Goal: Transaction & Acquisition: Purchase product/service

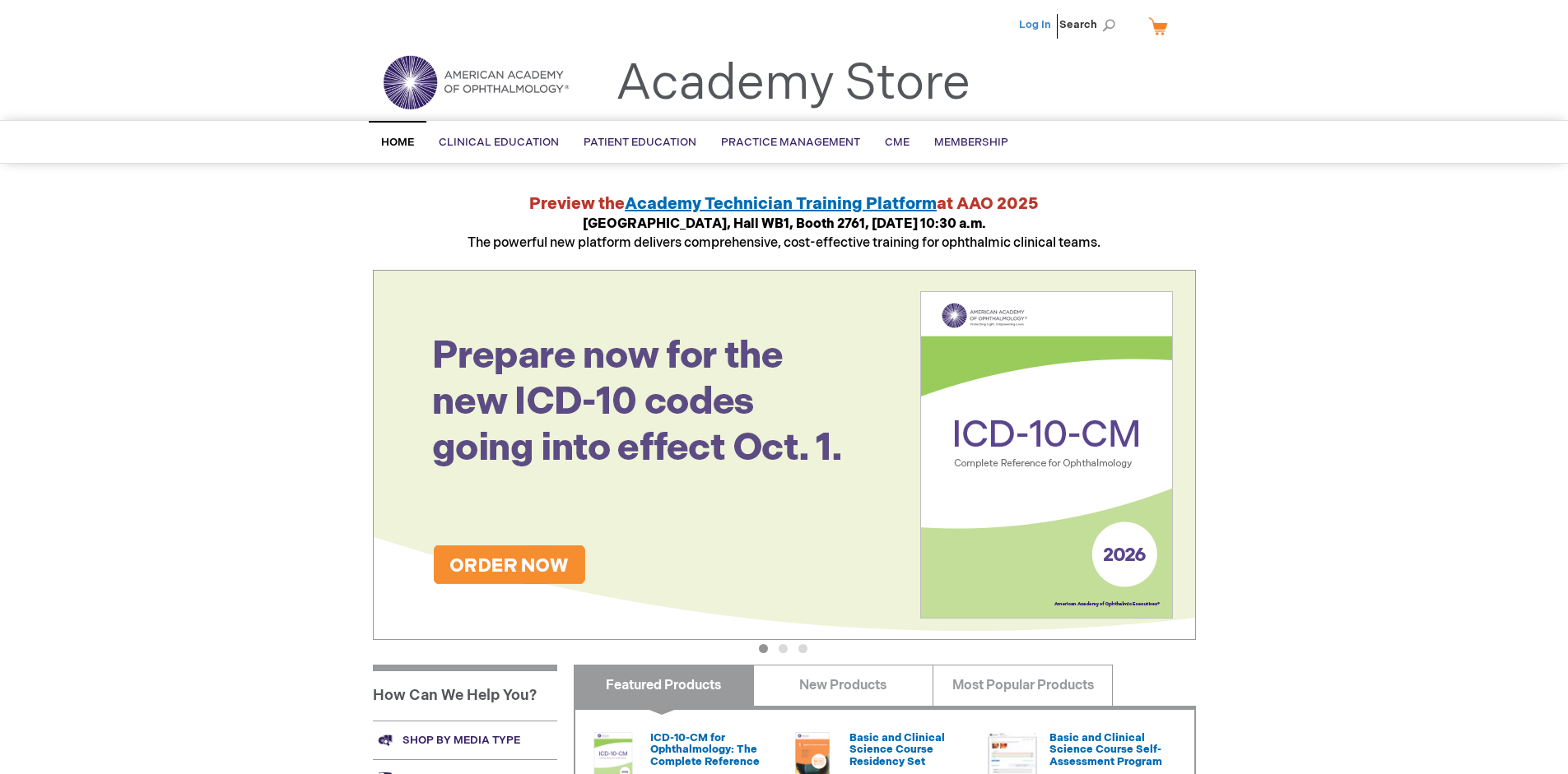
click at [1036, 25] on link "Log In" at bounding box center [1035, 24] width 32 height 13
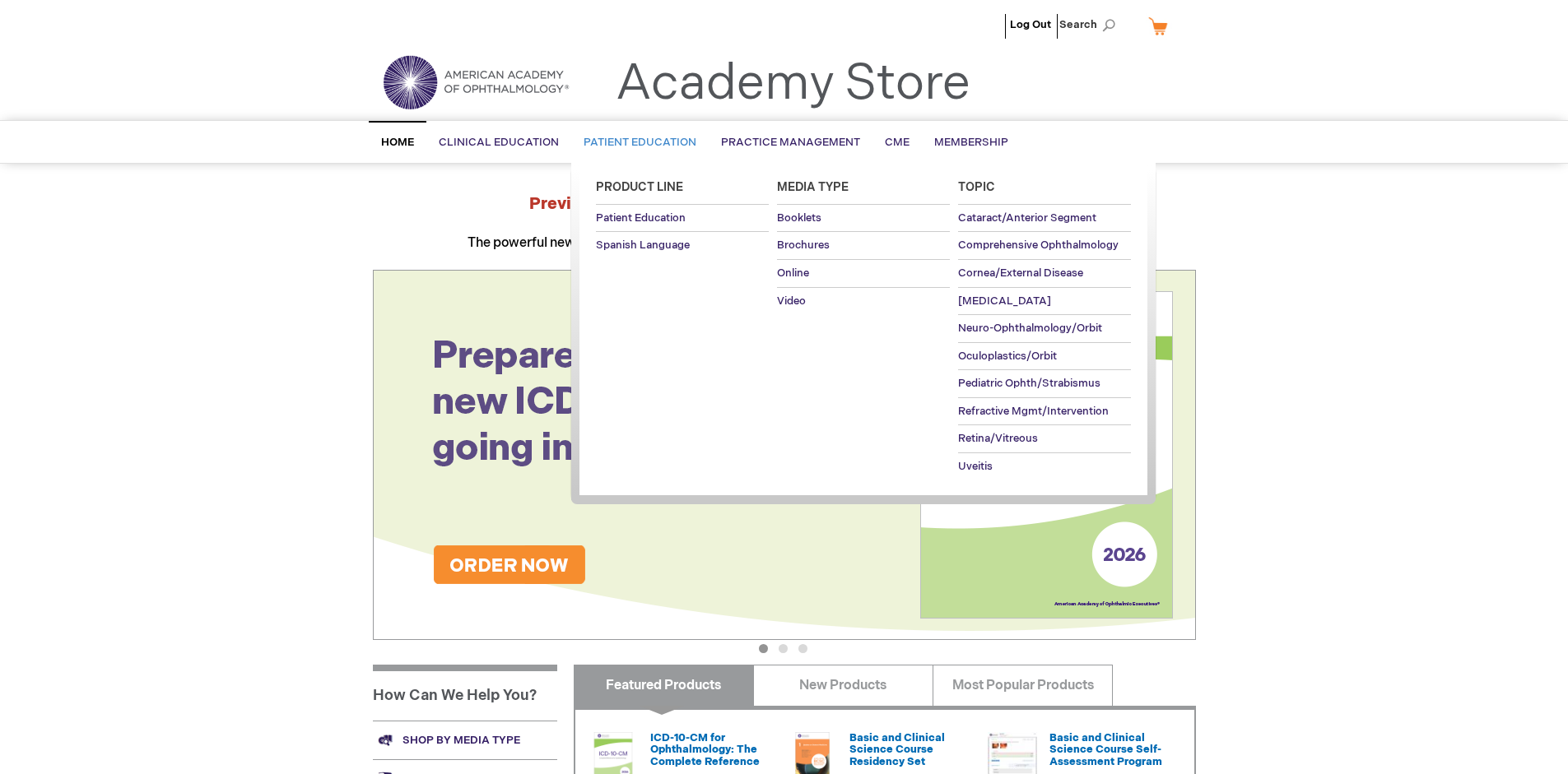
click at [636, 143] on span "Patient Education" at bounding box center [640, 142] width 113 height 13
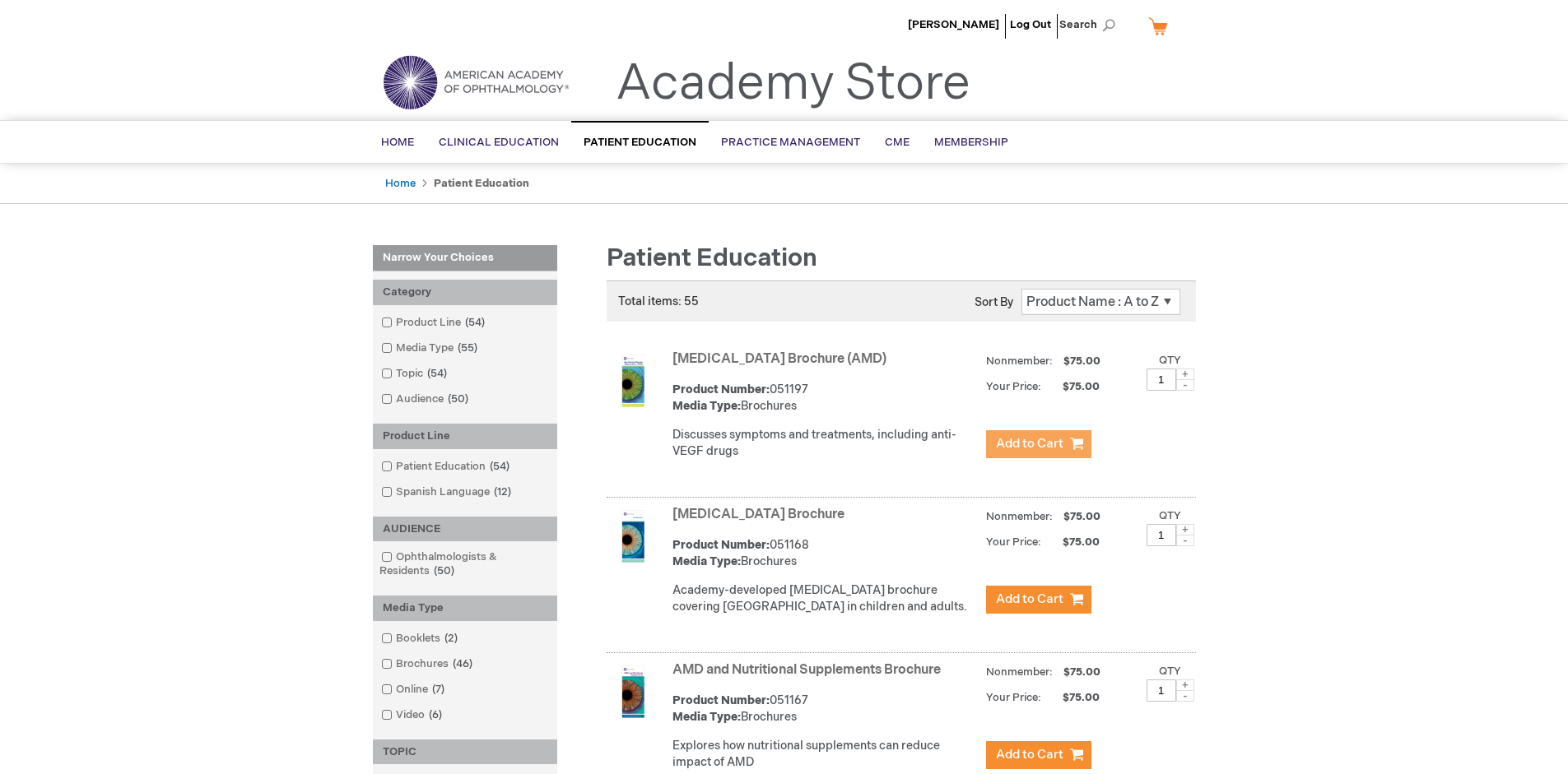
click at [1038, 444] on span "Add to Cart" at bounding box center [1029, 443] width 67 height 15
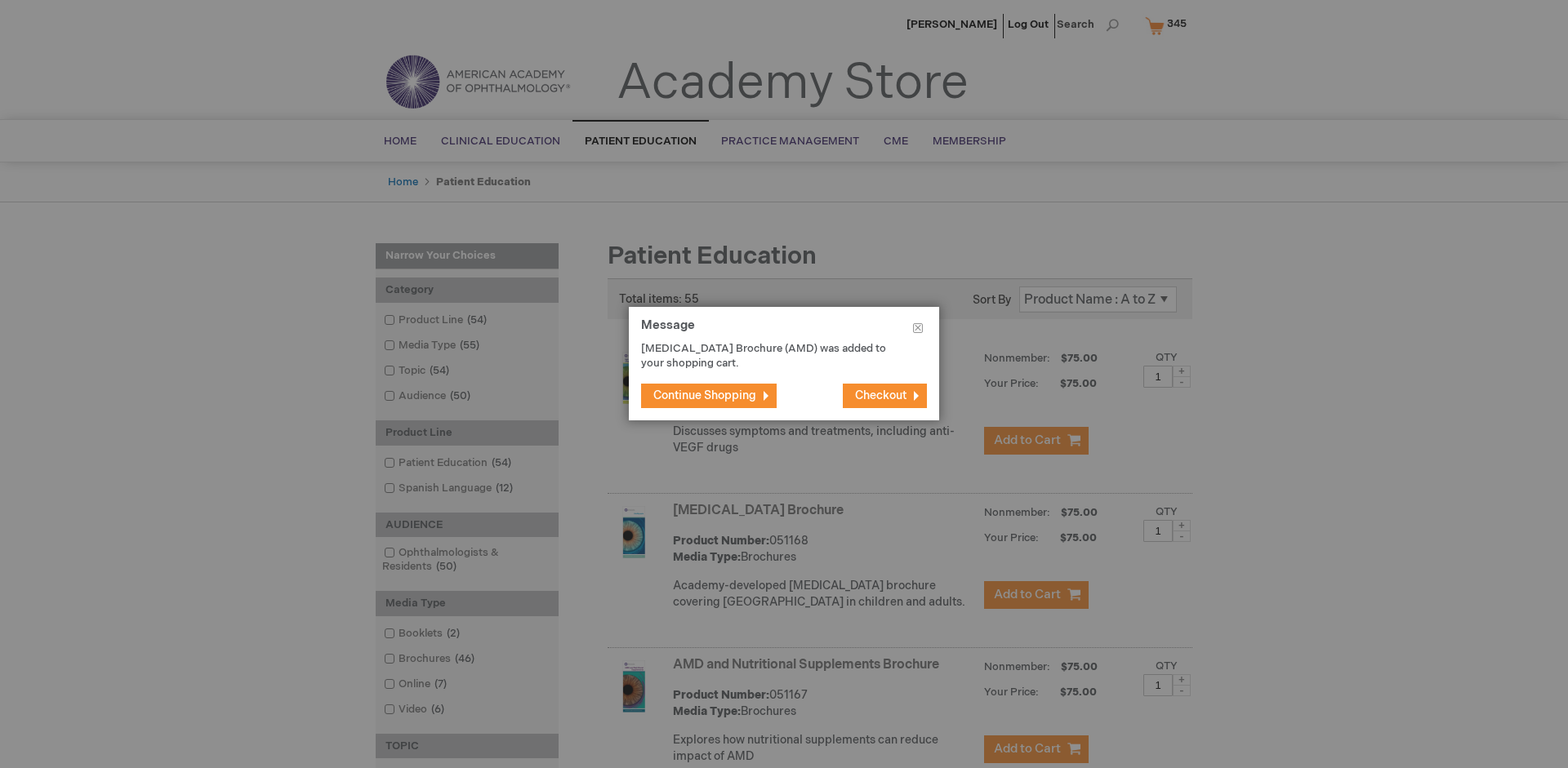
click at [705, 395] on span "Continue Shopping" at bounding box center [705, 395] width 103 height 13
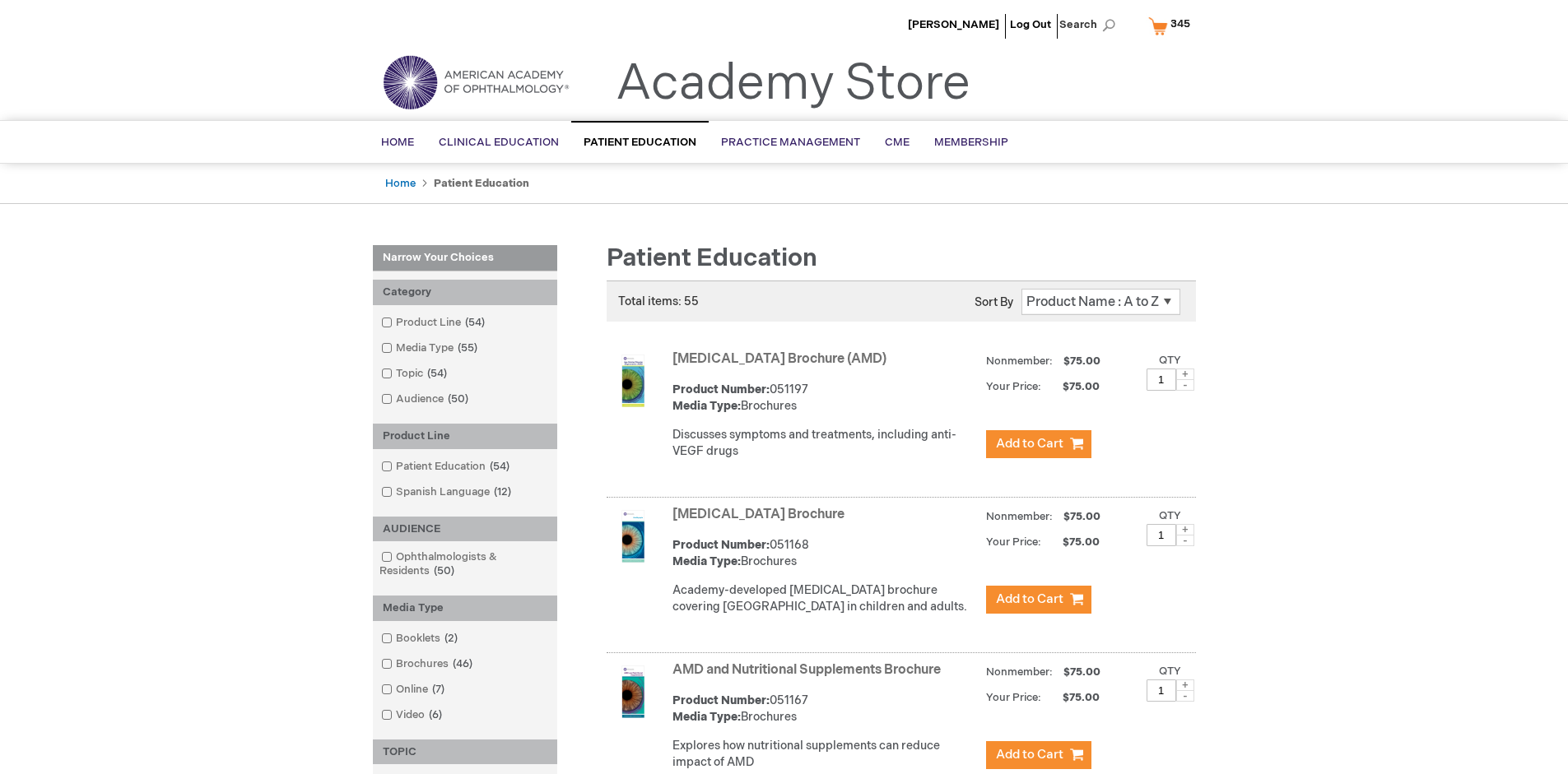
click at [810, 678] on link "AMD and Nutritional Supplements Brochure" at bounding box center [807, 670] width 269 height 15
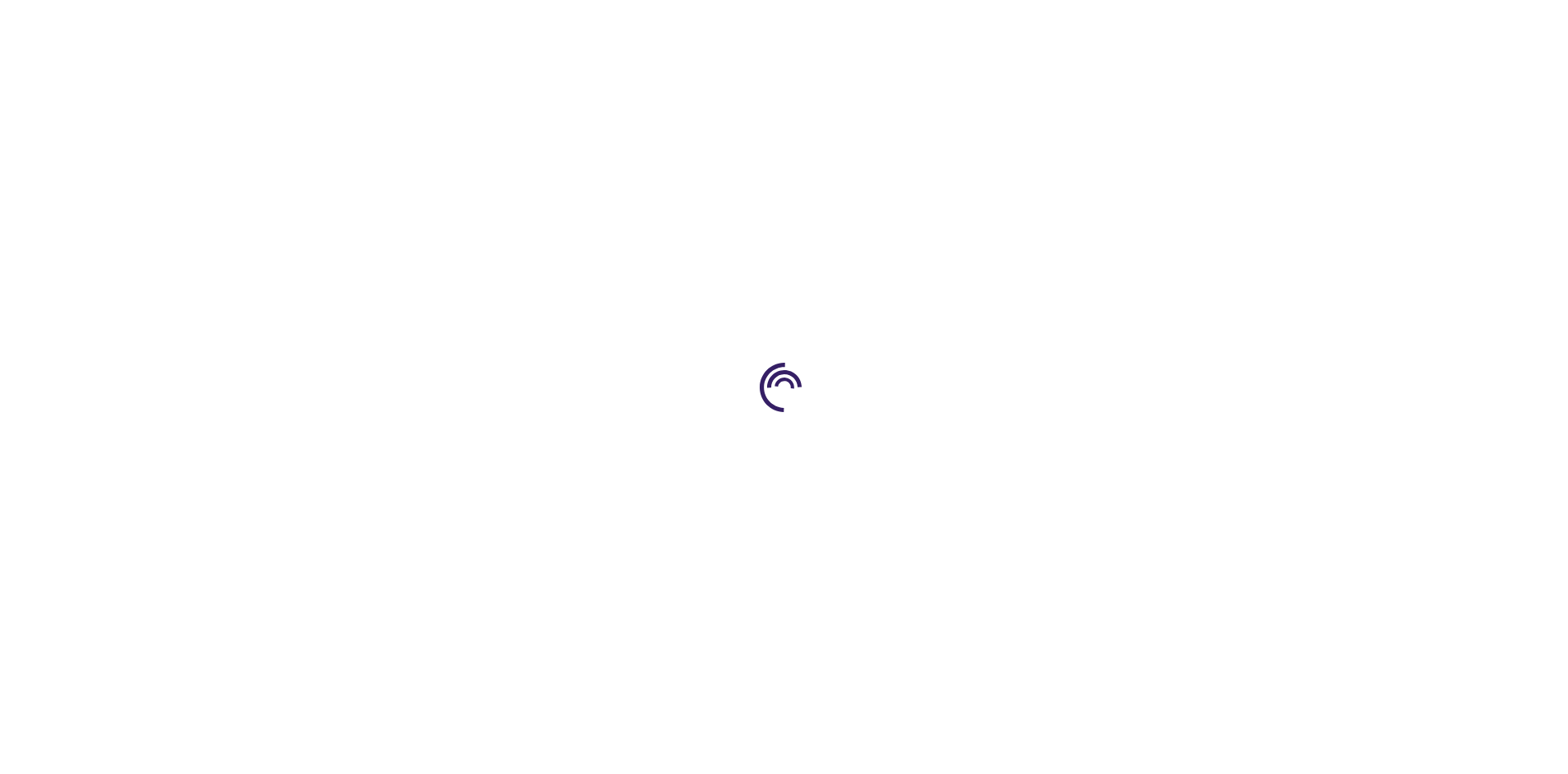
type input "1"
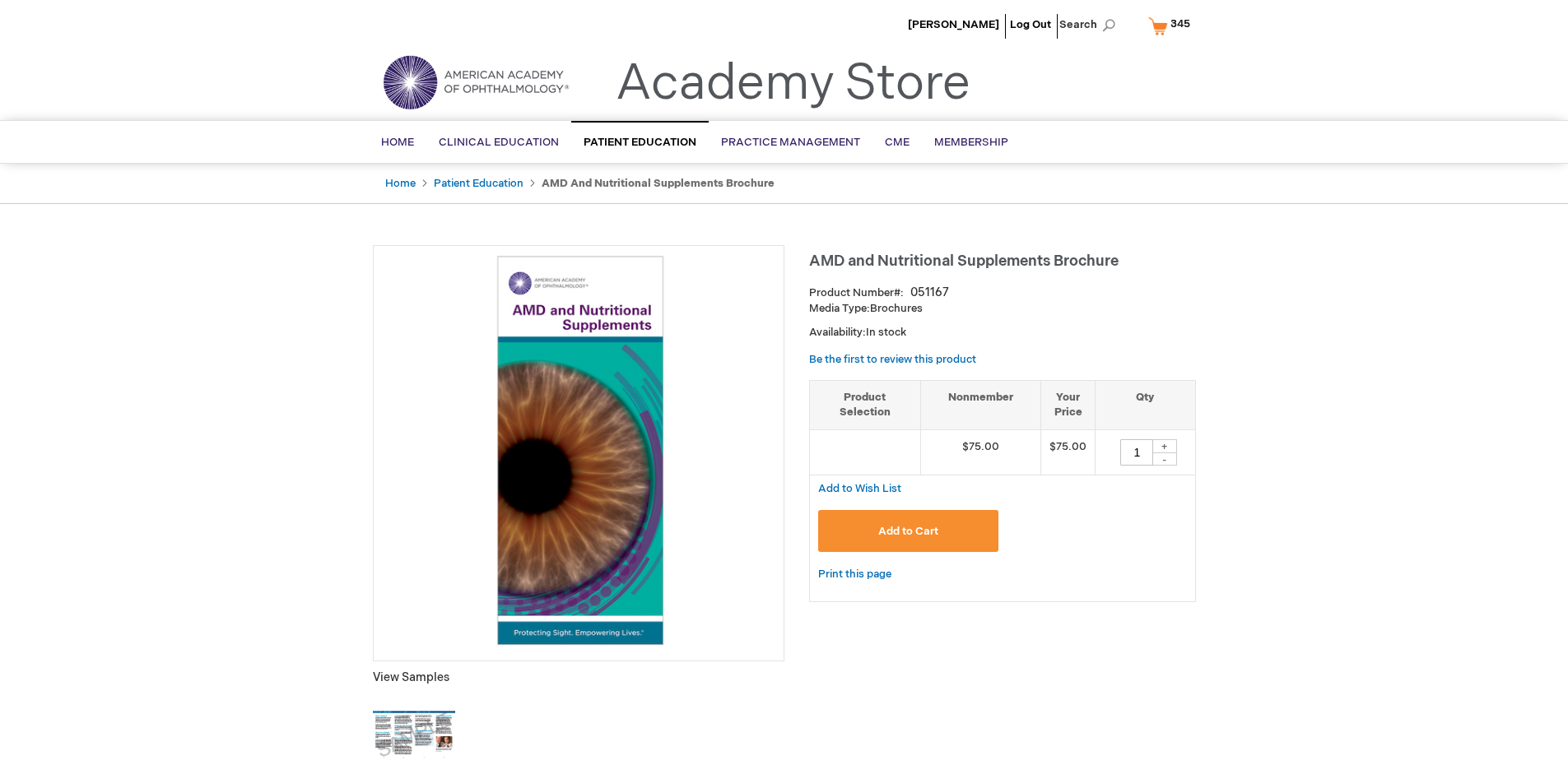
click at [908, 531] on span "Add to Cart" at bounding box center [908, 531] width 60 height 13
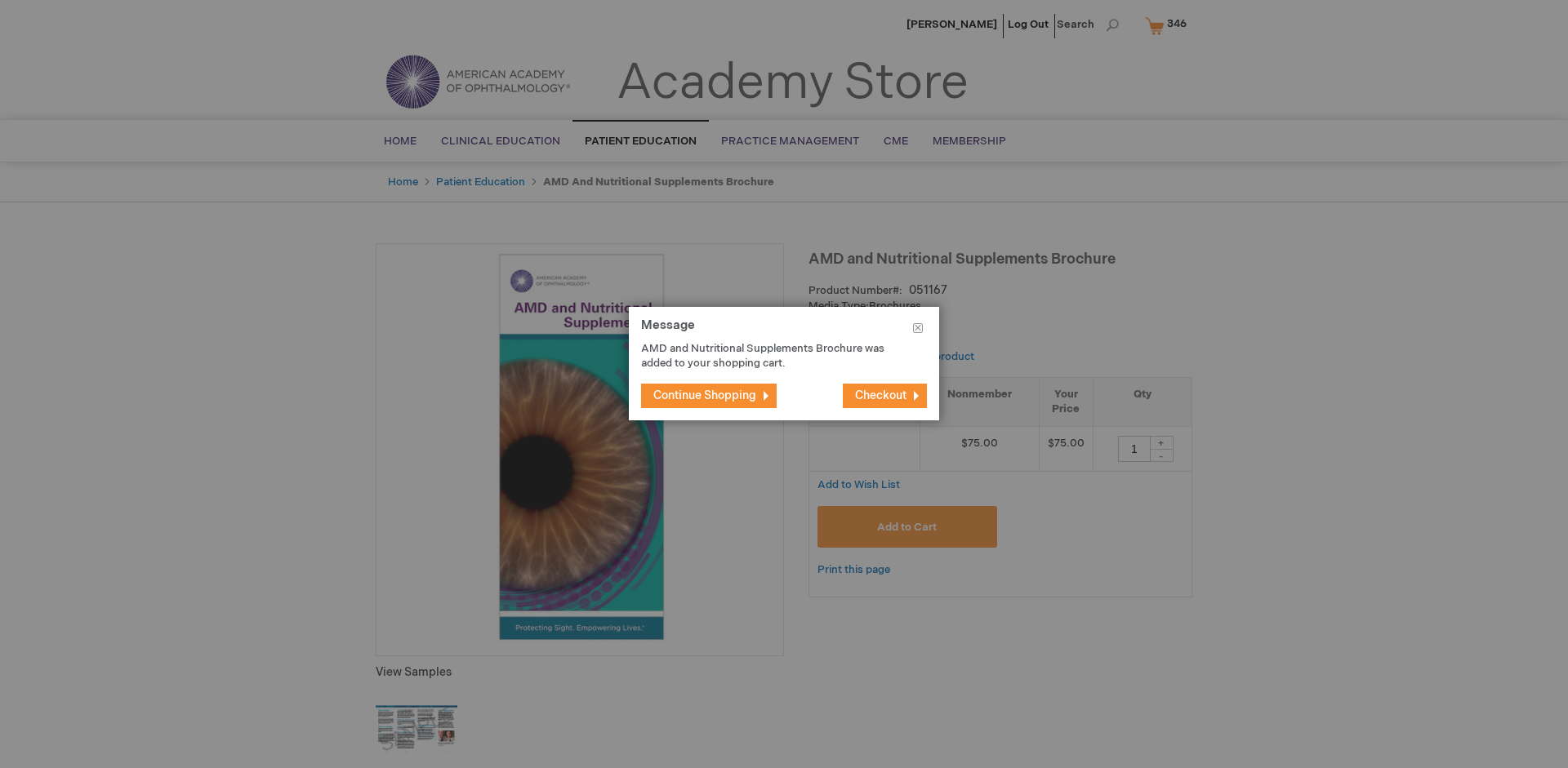
click at [705, 395] on span "Continue Shopping" at bounding box center [705, 395] width 103 height 13
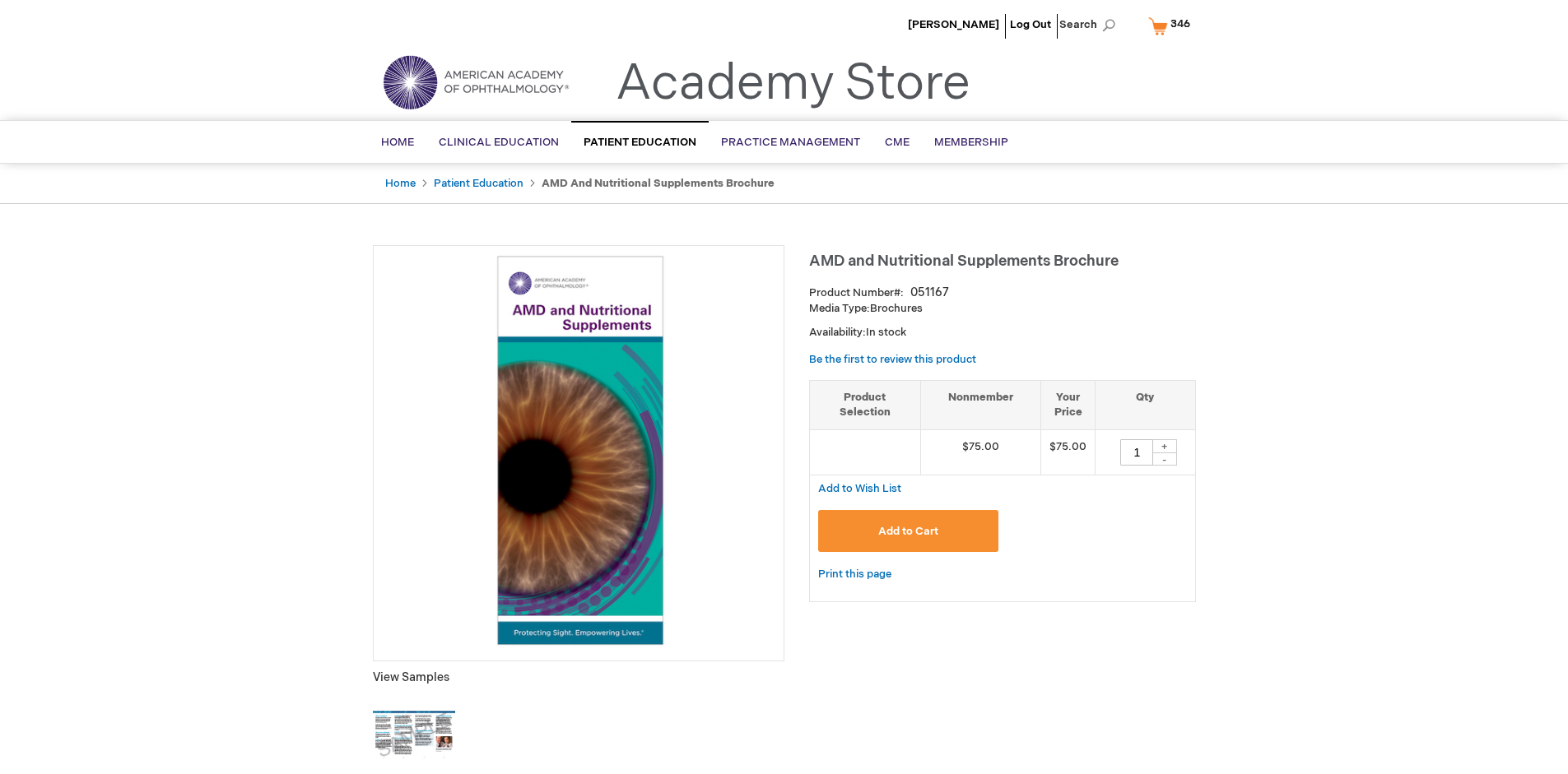
click at [1172, 25] on span "346" at bounding box center [1180, 23] width 20 height 13
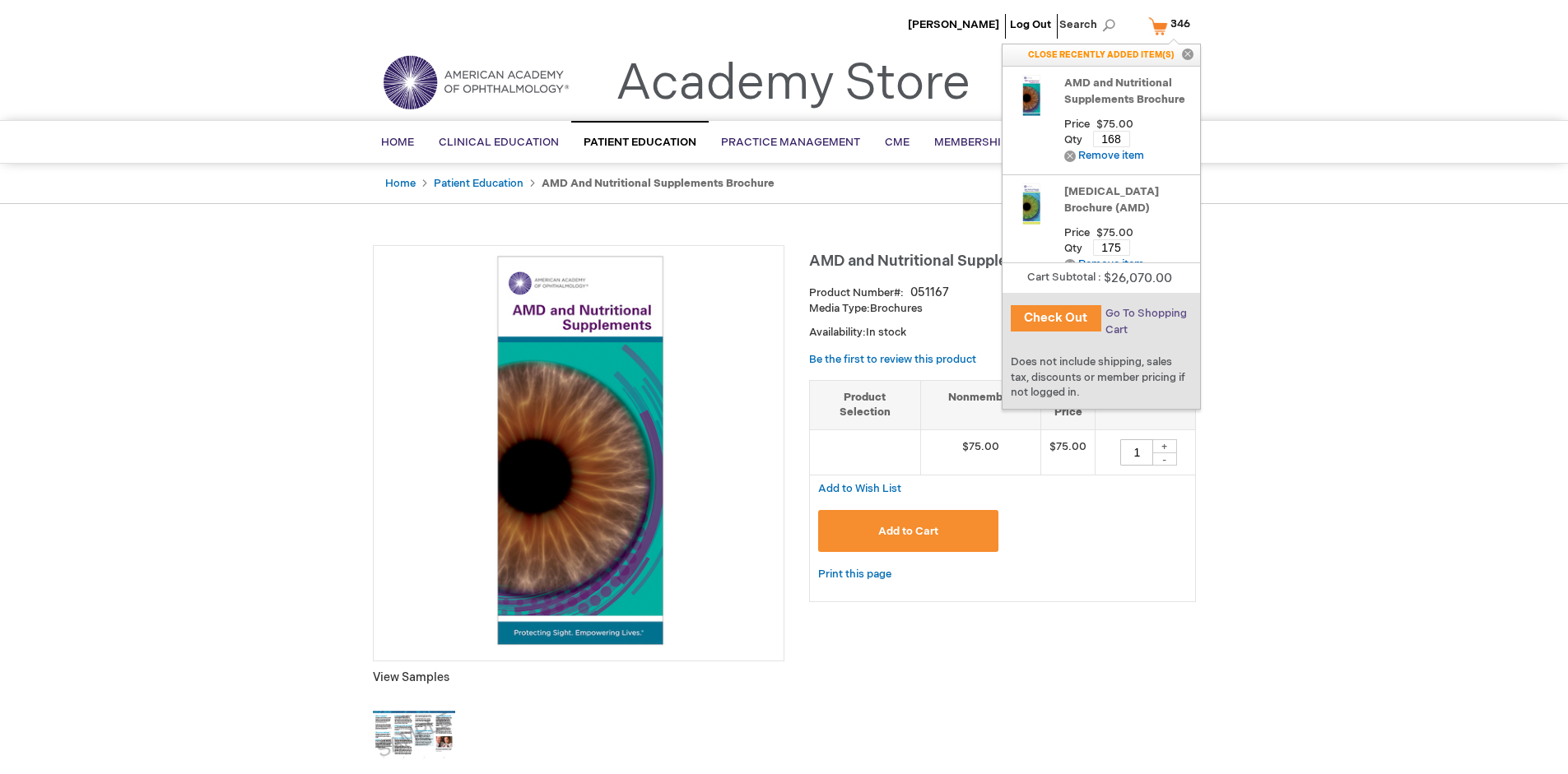
click at [1145, 314] on span "Go To Shopping Cart" at bounding box center [1146, 321] width 82 height 30
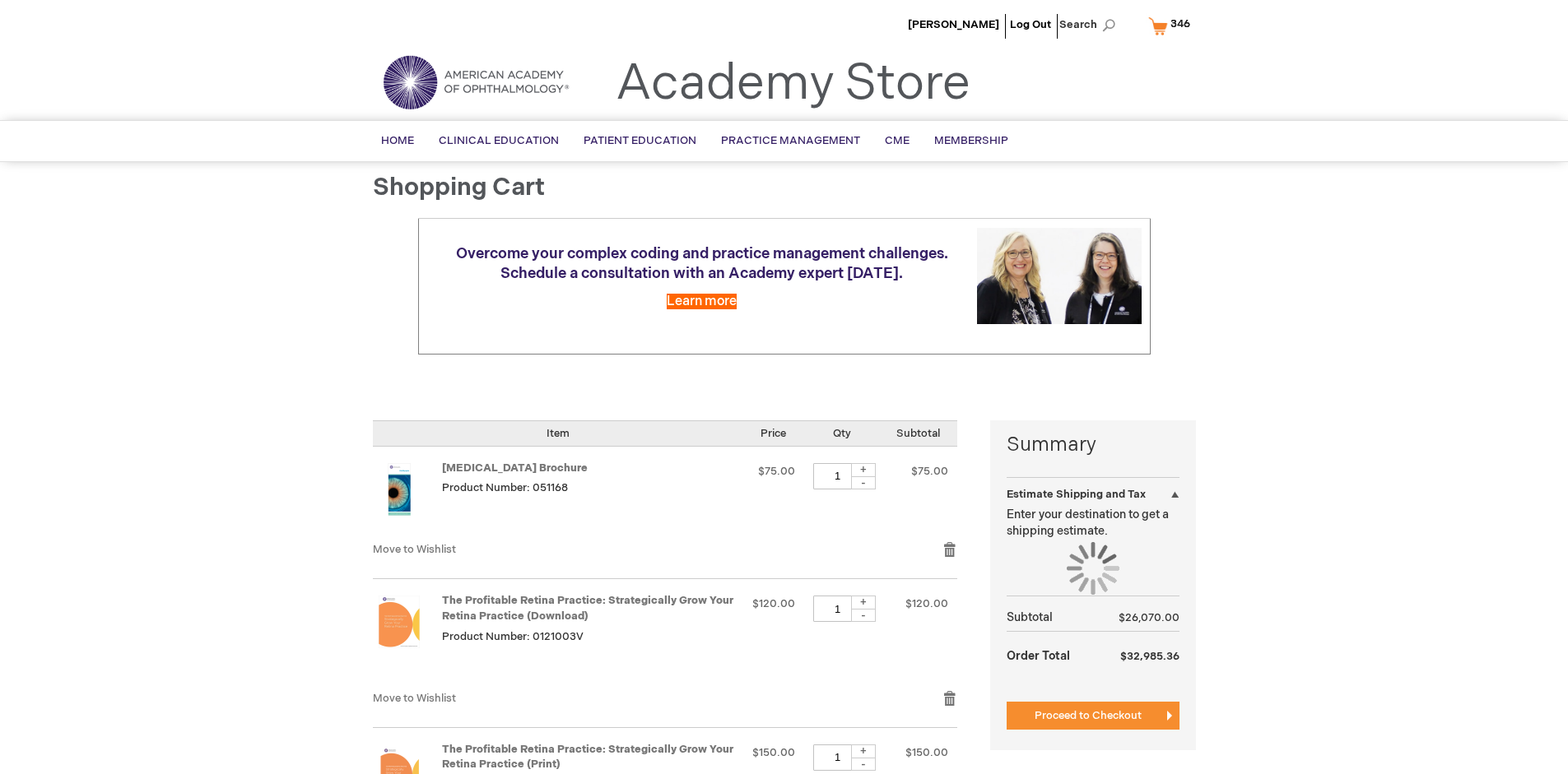
select select "US"
select select "41"
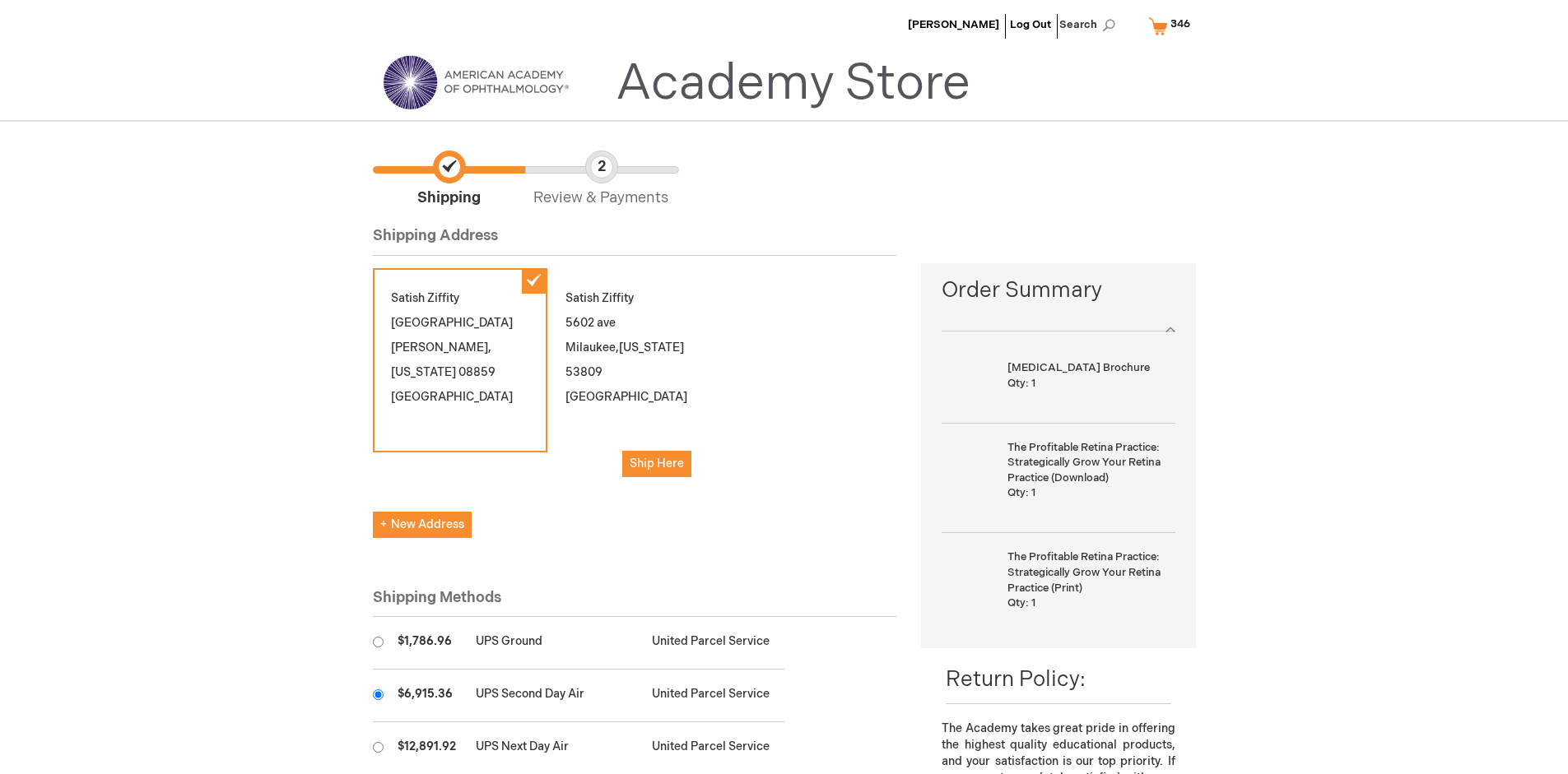
click at [378, 694] on input "radio" at bounding box center [378, 695] width 11 height 11
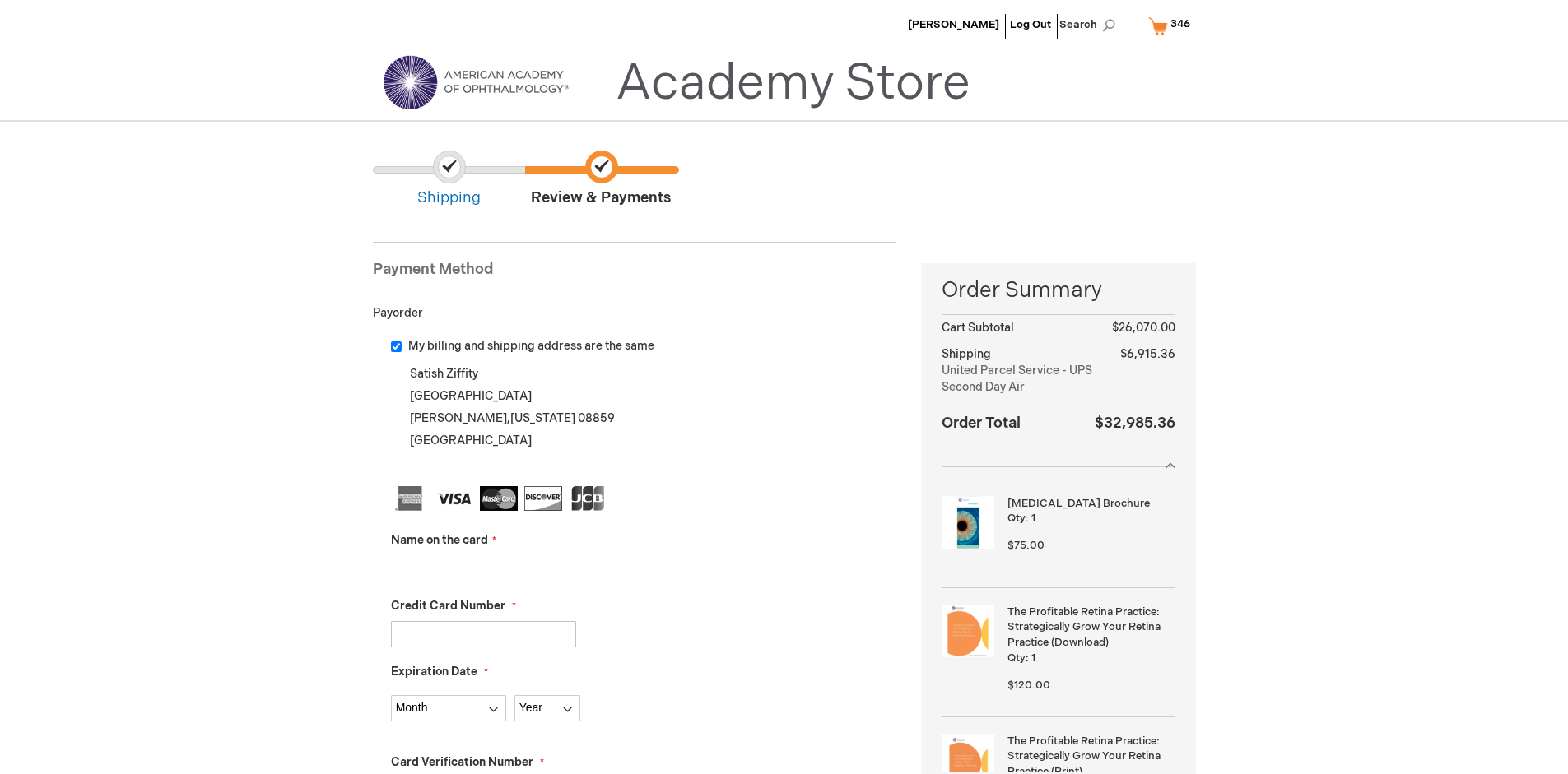
click at [483, 568] on input "Name on the card" at bounding box center [484, 568] width 185 height 26
